Goal: Task Accomplishment & Management: Manage account settings

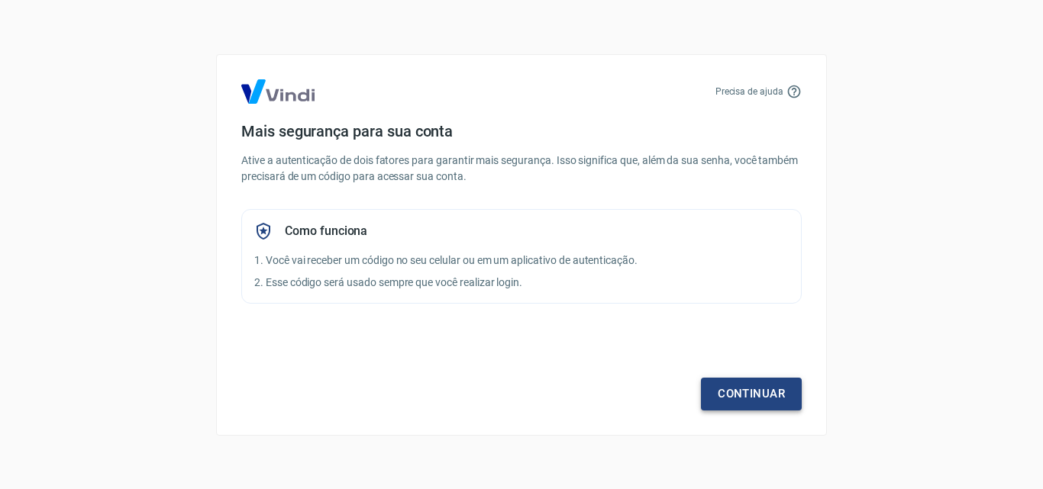
click at [752, 393] on link "Continuar" at bounding box center [751, 394] width 101 height 32
